Goal: Obtain resource: Obtain resource

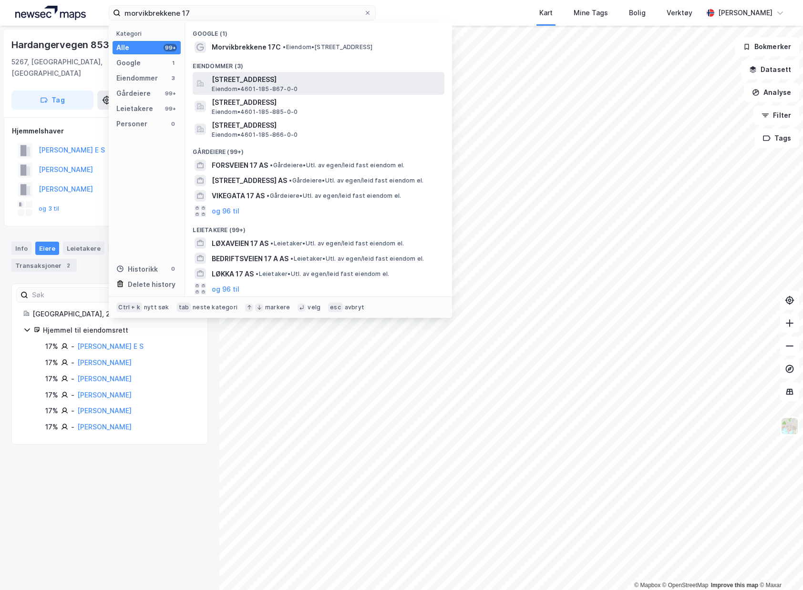
click at [289, 86] on span "Eiendom • 4601-185-867-0-0" at bounding box center [255, 89] width 86 height 8
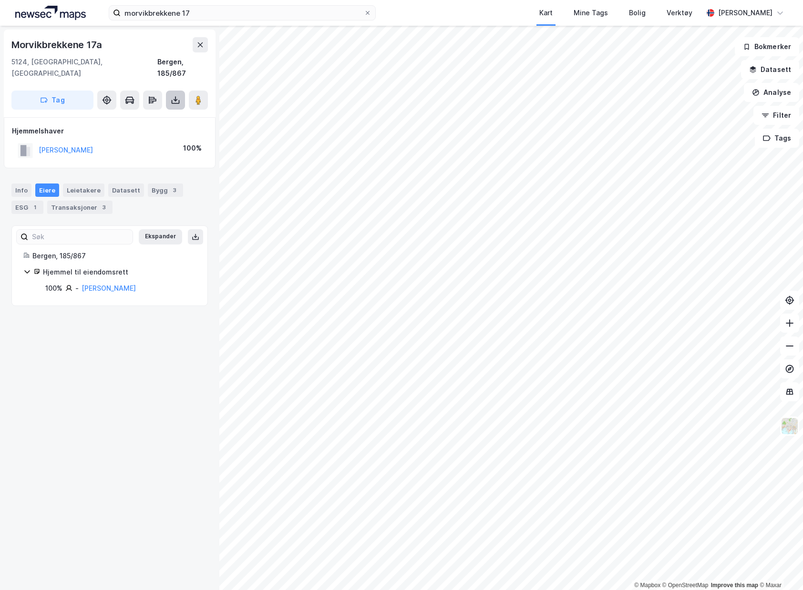
click at [184, 91] on button at bounding box center [175, 100] width 19 height 19
click at [169, 112] on div "Last ned grunnbok" at bounding box center [134, 119] width 102 height 15
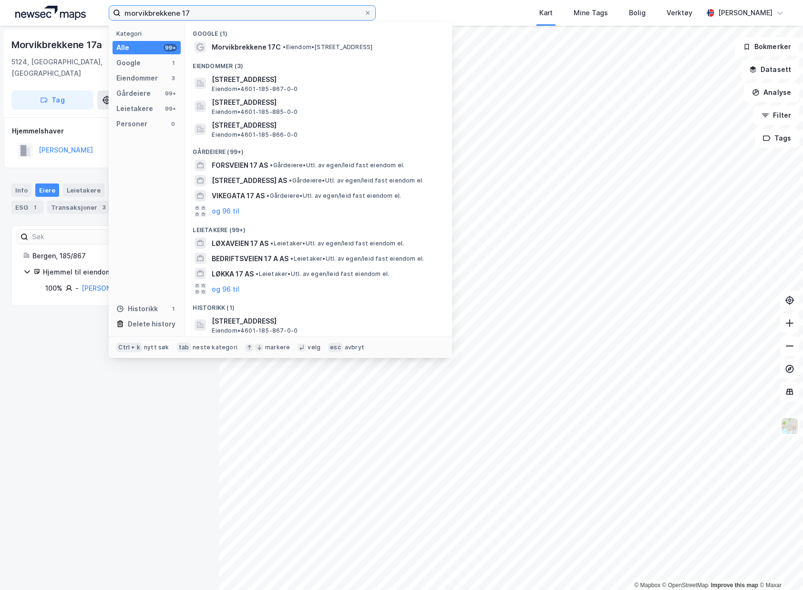
drag, startPoint x: 276, startPoint y: 9, endPoint x: -184, endPoint y: 1, distance: 459.9
click at [0, 1] on html "morvikbrekkene 17 Kategori Alle 99+ Google 1 Eiendommer 3 Gårdeiere 99+ Leietak…" at bounding box center [401, 295] width 803 height 590
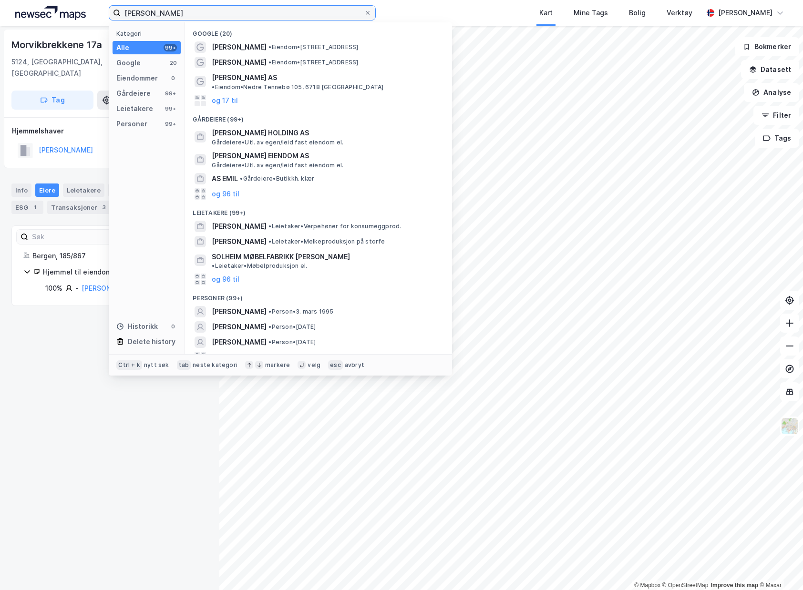
type input "[PERSON_NAME]"
click at [349, 288] on div "Personer (99+)" at bounding box center [318, 295] width 267 height 17
click at [349, 306] on div "[PERSON_NAME] • Person • [DATE]" at bounding box center [327, 311] width 231 height 11
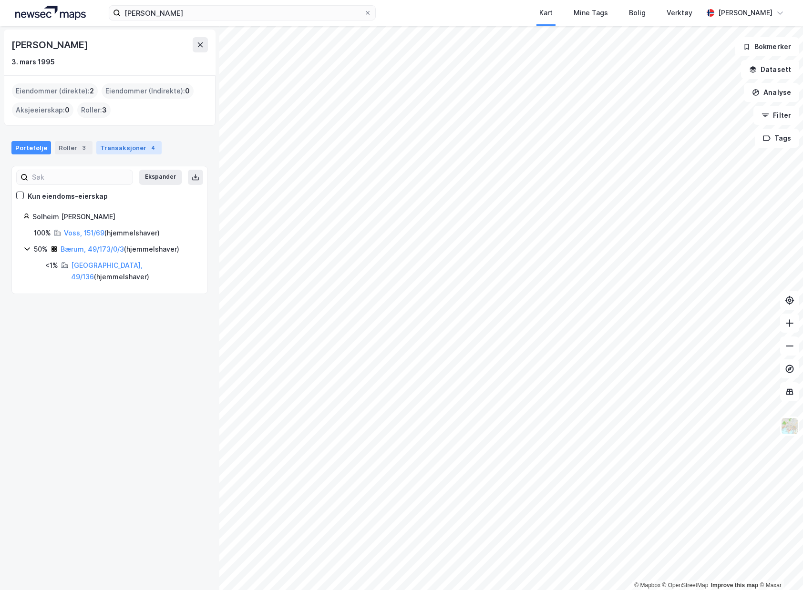
click at [114, 142] on div "Transaksjoner 4" at bounding box center [128, 147] width 65 height 13
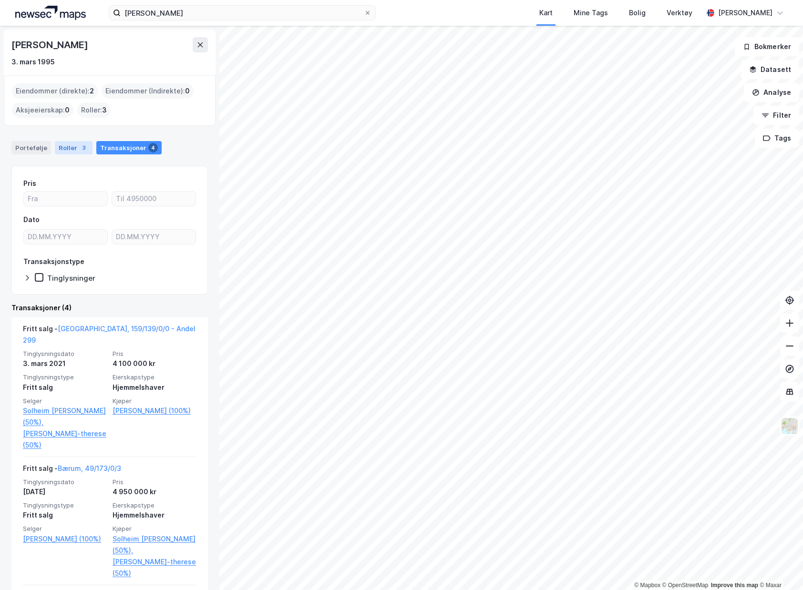
click at [79, 147] on div "3" at bounding box center [84, 148] width 10 height 10
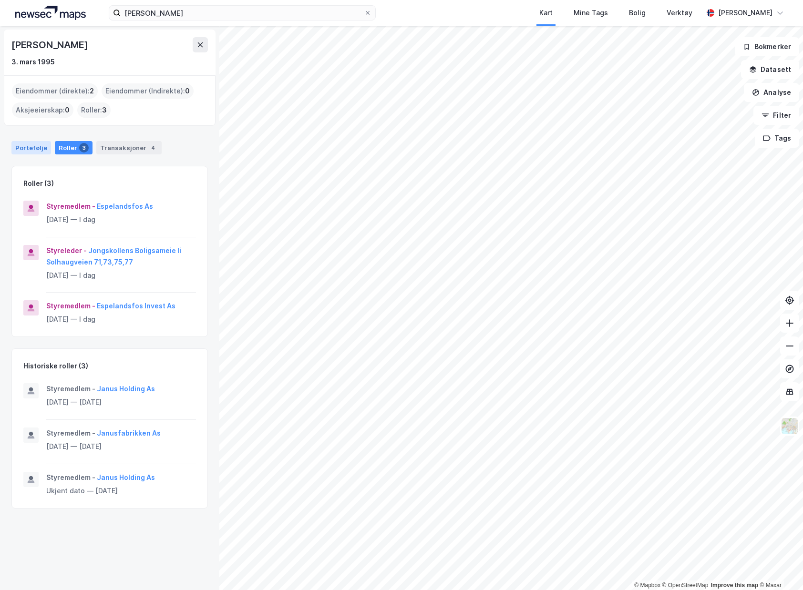
click at [34, 152] on div "Portefølje" at bounding box center [31, 147] width 40 height 13
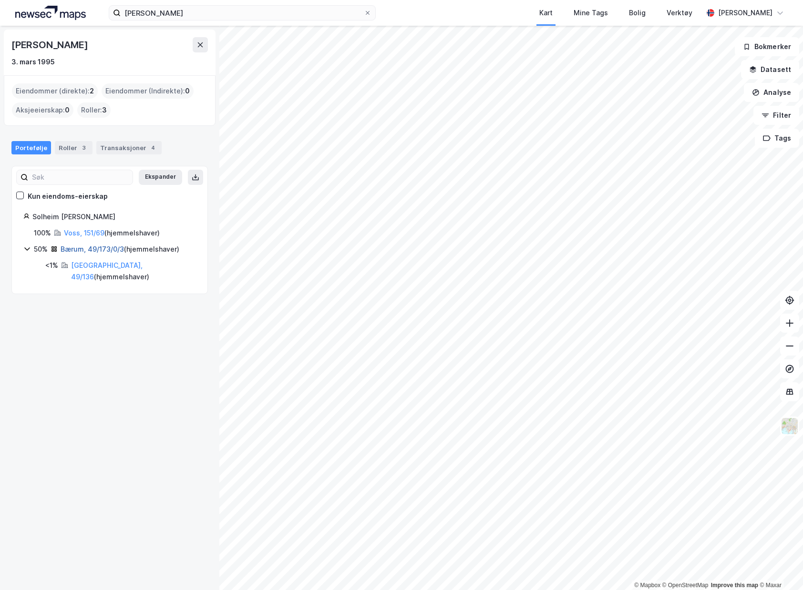
click at [97, 247] on link "Bærum, 49/173/0/3" at bounding box center [92, 249] width 63 height 8
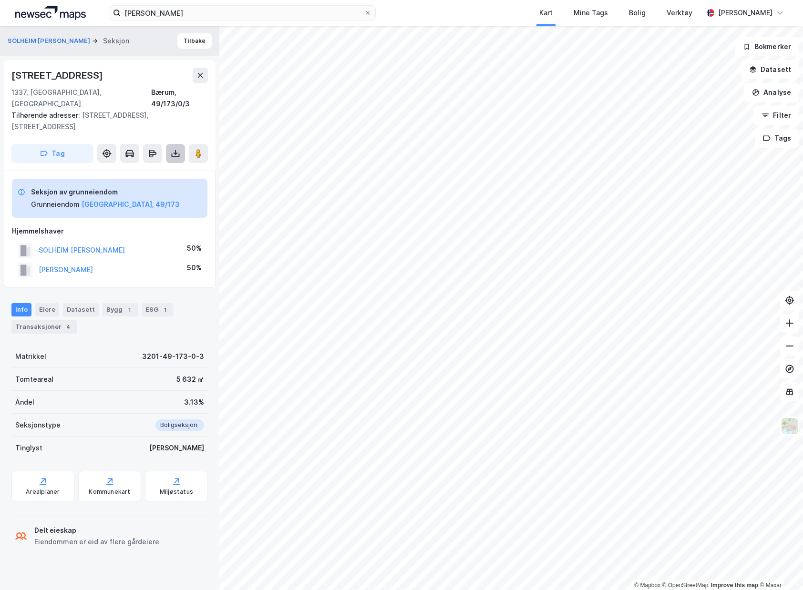
click at [169, 144] on button at bounding box center [175, 153] width 19 height 19
click at [165, 165] on div "Last ned grunnbok" at bounding box center [134, 172] width 102 height 15
